Goal: Find specific page/section: Find specific page/section

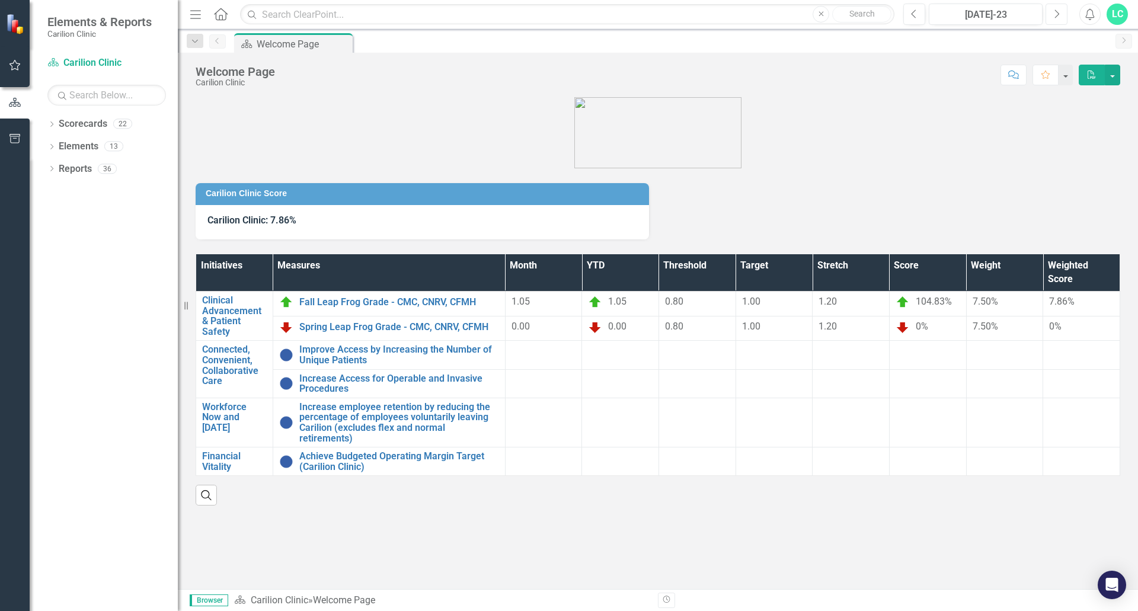
click at [1045, 14] on button "Next" at bounding box center [1056, 14] width 22 height 21
click at [1046, 14] on button "Next" at bounding box center [1056, 14] width 22 height 21
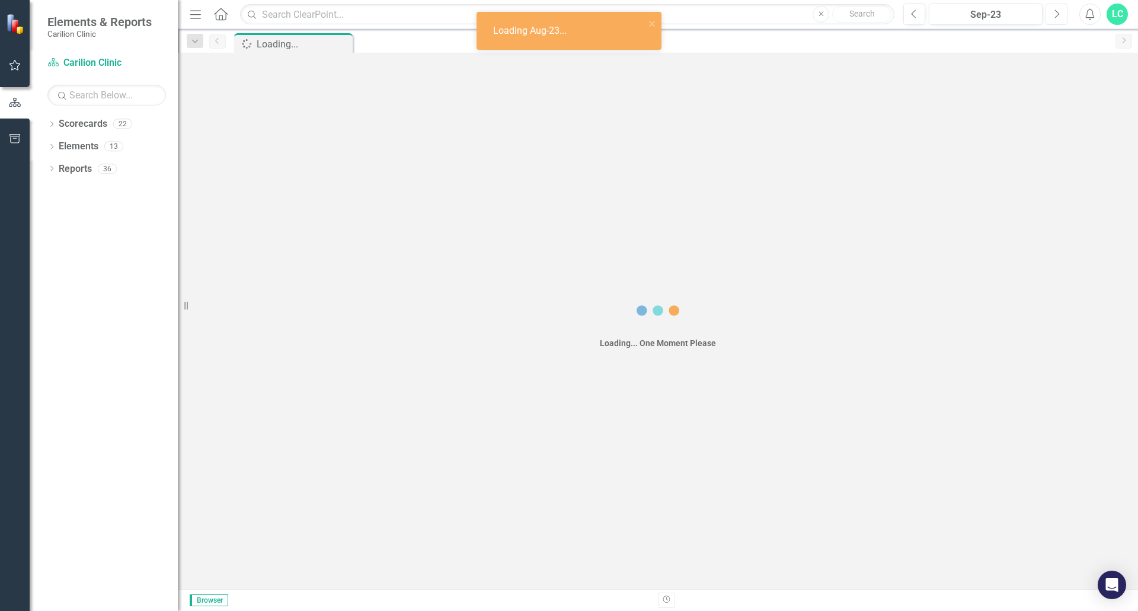
click at [1046, 13] on button "Next" at bounding box center [1056, 14] width 22 height 21
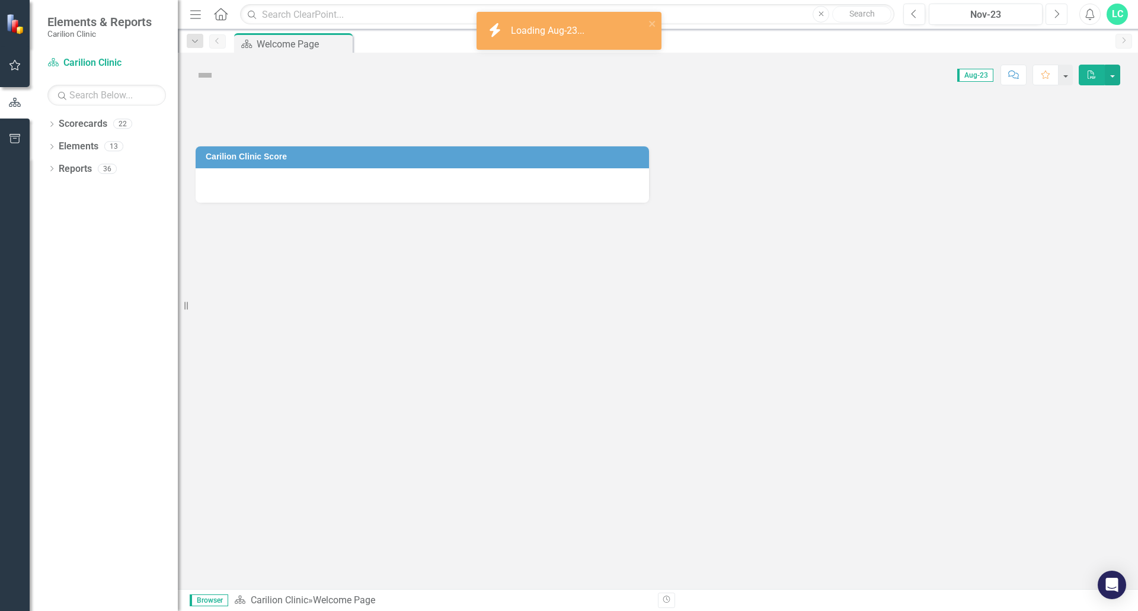
click at [1046, 13] on button "Next" at bounding box center [1056, 14] width 22 height 21
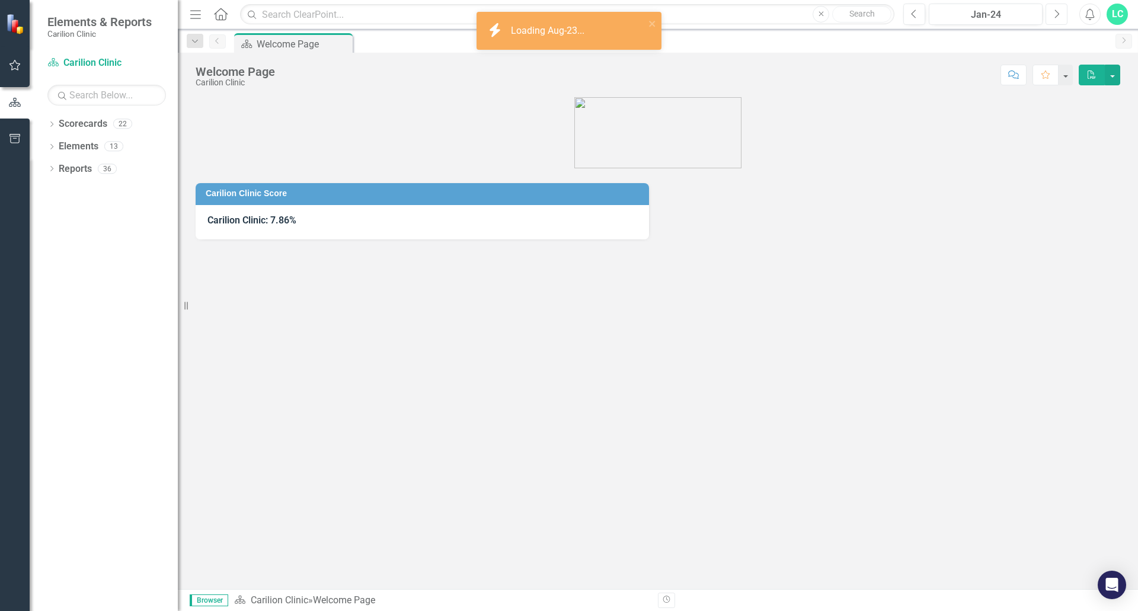
click at [1046, 13] on button "Next" at bounding box center [1056, 14] width 22 height 21
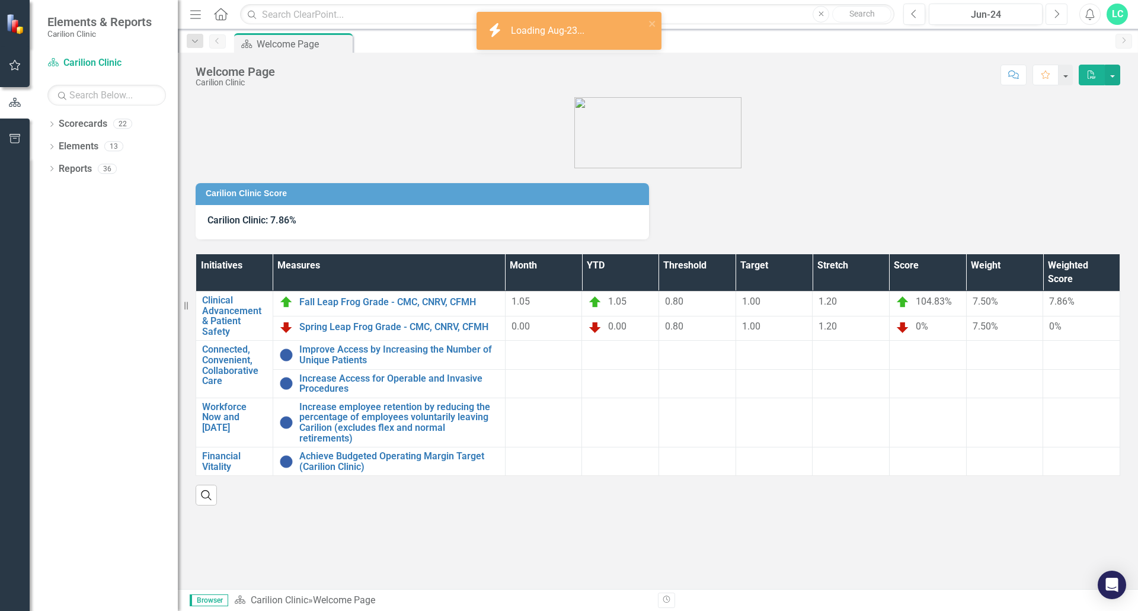
click at [1046, 13] on button "Next" at bounding box center [1056, 14] width 22 height 21
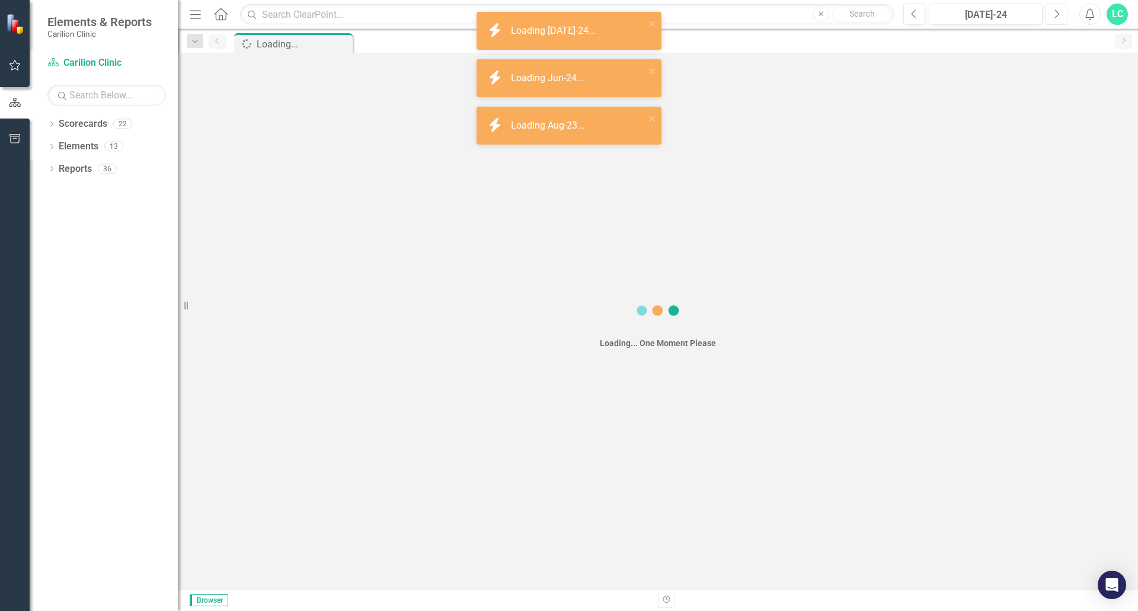
click at [1046, 13] on button "Next" at bounding box center [1056, 14] width 22 height 21
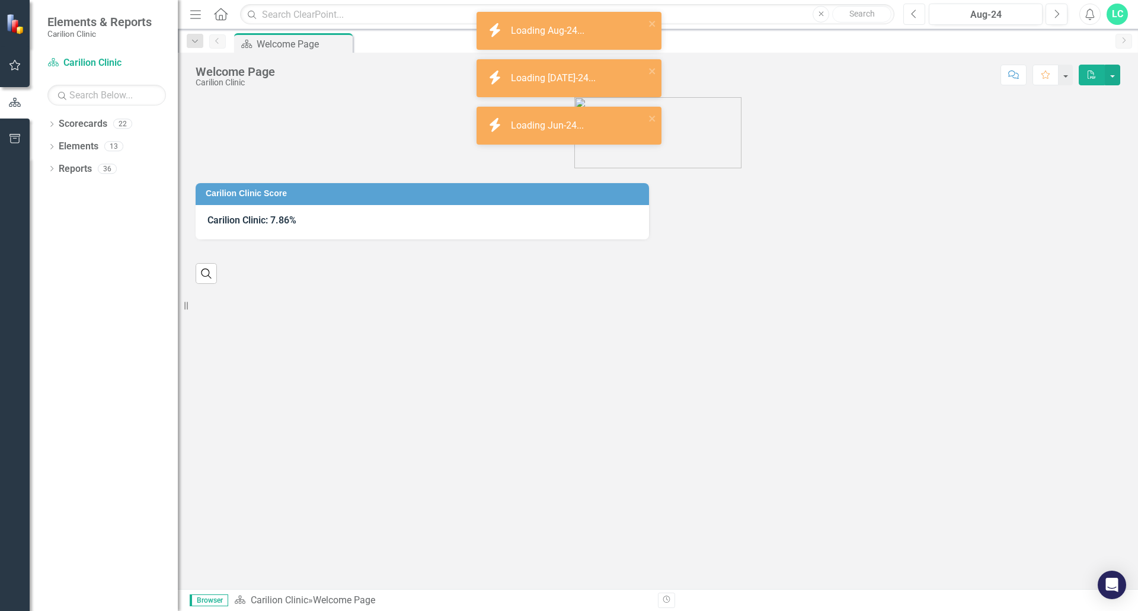
click at [914, 17] on icon "Previous" at bounding box center [914, 14] width 7 height 11
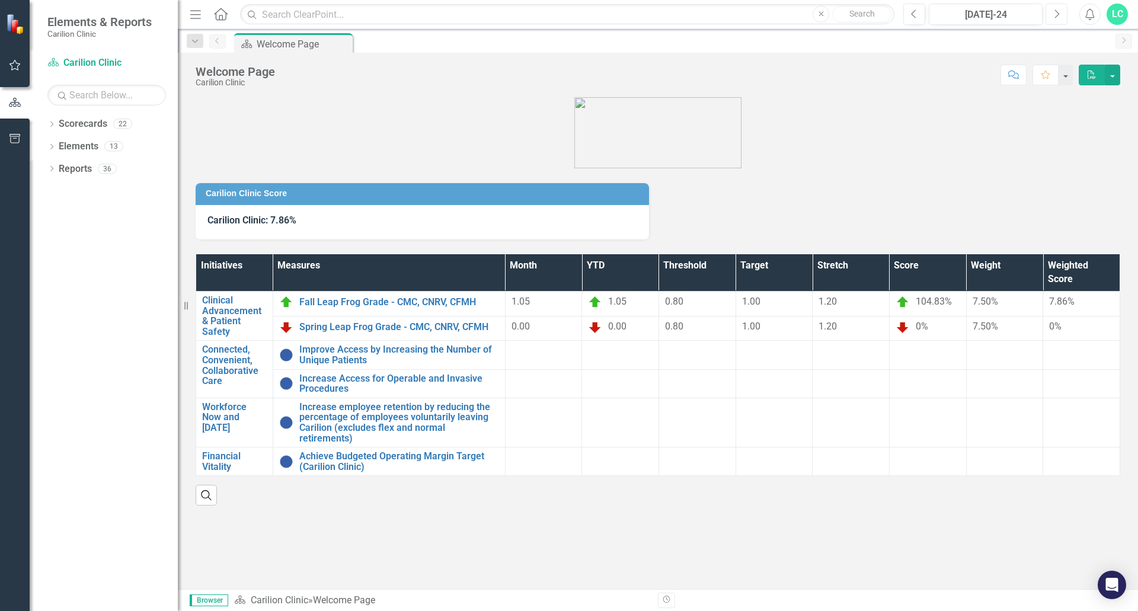
click at [1058, 14] on icon "button" at bounding box center [1057, 13] width 5 height 8
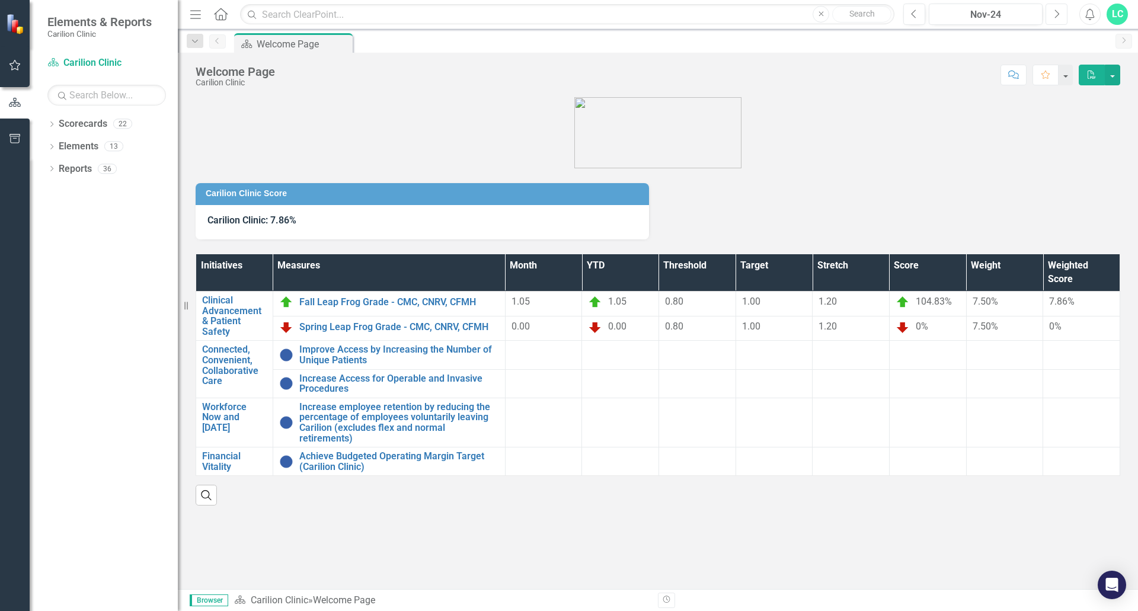
click at [1058, 14] on icon "button" at bounding box center [1057, 13] width 5 height 8
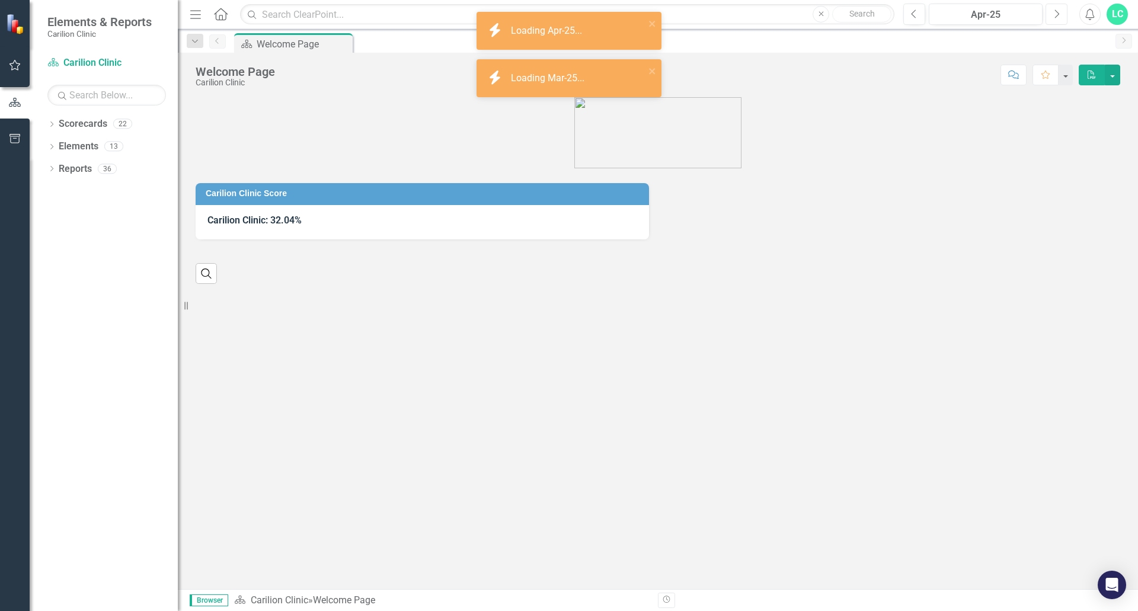
click at [1058, 14] on icon "button" at bounding box center [1057, 13] width 5 height 8
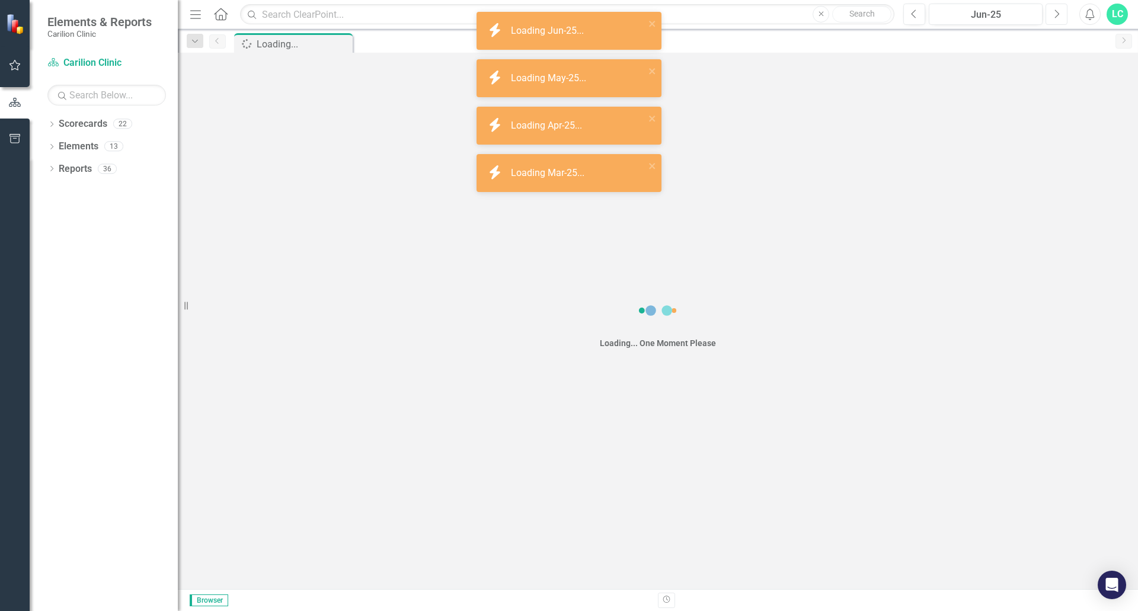
click at [1058, 14] on icon "button" at bounding box center [1057, 13] width 5 height 8
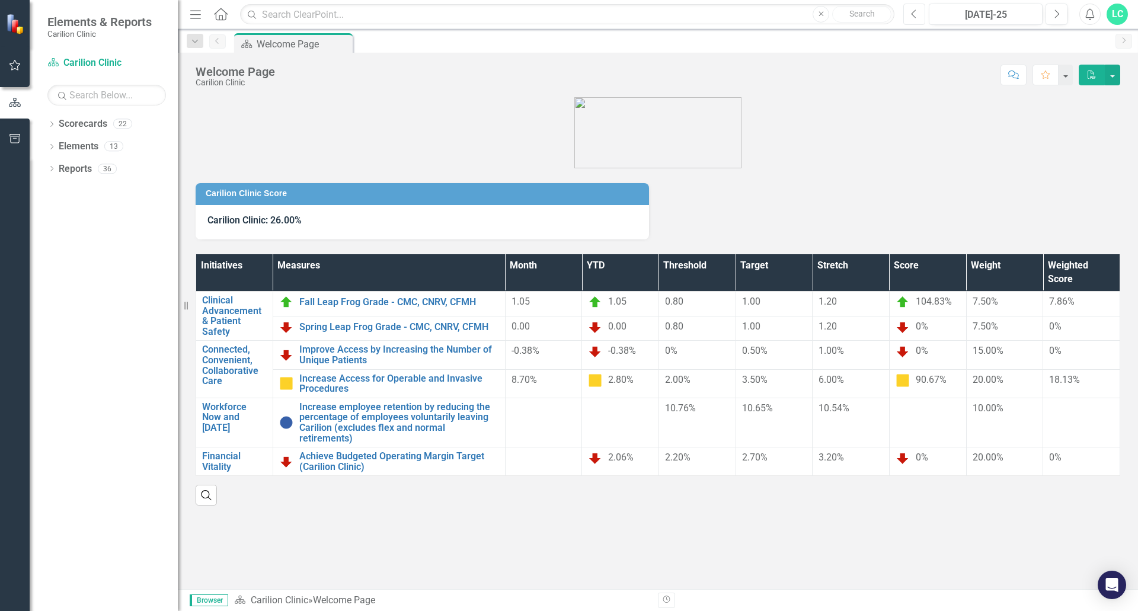
click at [915, 14] on icon "Previous" at bounding box center [914, 14] width 7 height 11
click at [1050, 9] on button "Next" at bounding box center [1056, 14] width 22 height 21
click at [923, 15] on button "Previous" at bounding box center [914, 14] width 22 height 21
click at [1062, 17] on button "Next" at bounding box center [1056, 14] width 22 height 21
